Goal: Task Accomplishment & Management: Manage account settings

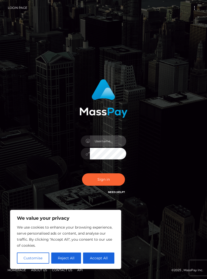
click at [96, 146] on input "text" at bounding box center [108, 141] width 36 height 11
type input "[EMAIL_ADDRESS][DOMAIN_NAME]"
click at [115, 185] on button "Sign in" at bounding box center [103, 180] width 43 height 12
